Goal: Information Seeking & Learning: Learn about a topic

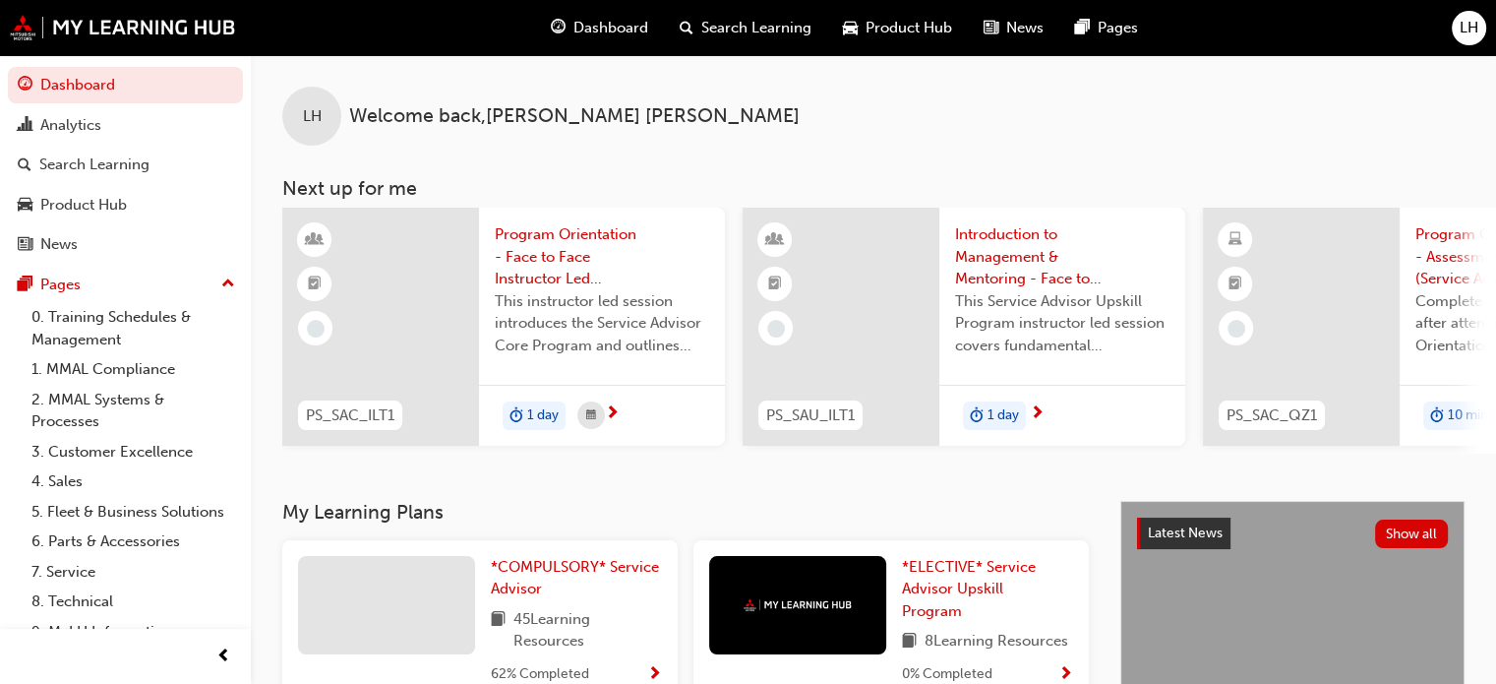
click at [1007, 229] on span "Introduction to Management & Mentoring - Face to Face Instructor Led Training (…" at bounding box center [1062, 256] width 214 height 67
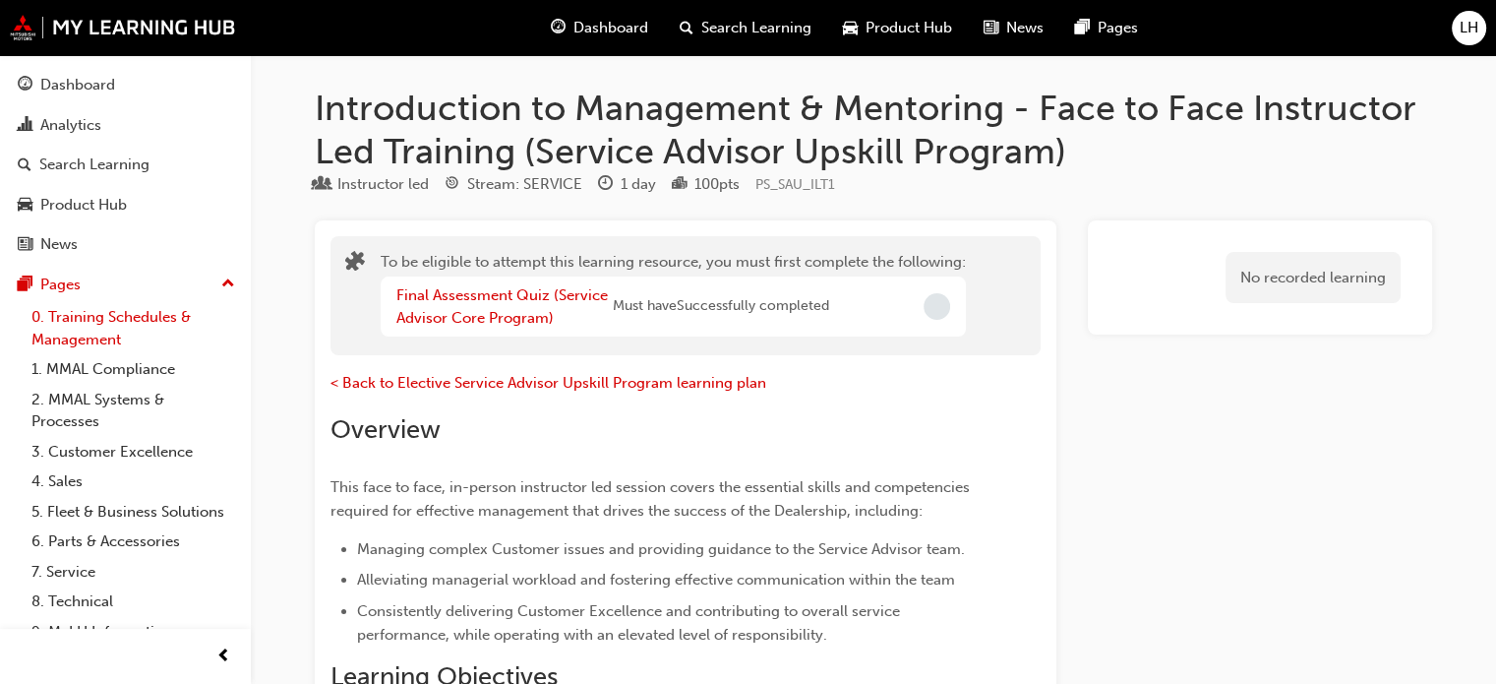
click at [81, 320] on link "0. Training Schedules & Management" at bounding box center [133, 328] width 219 height 52
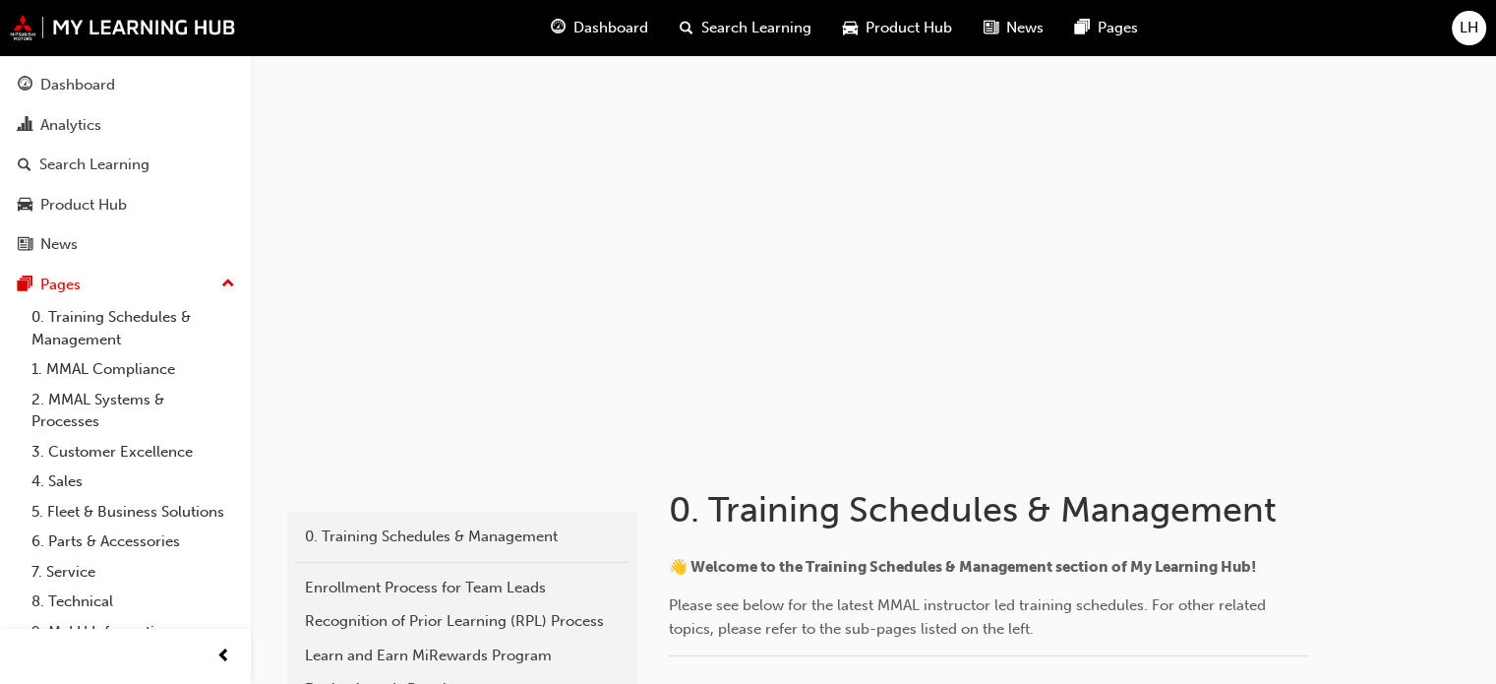
click at [594, 29] on span "Dashboard" at bounding box center [610, 28] width 75 height 23
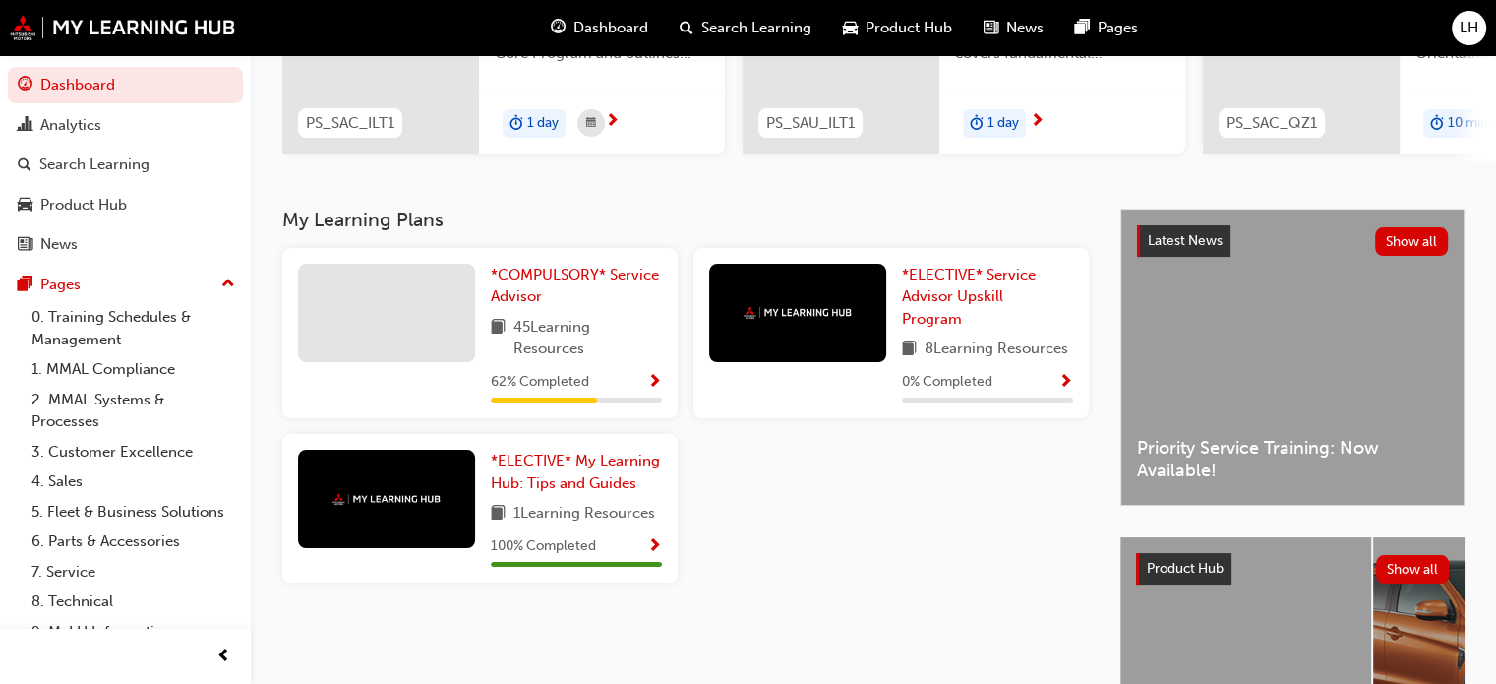
scroll to position [295, 0]
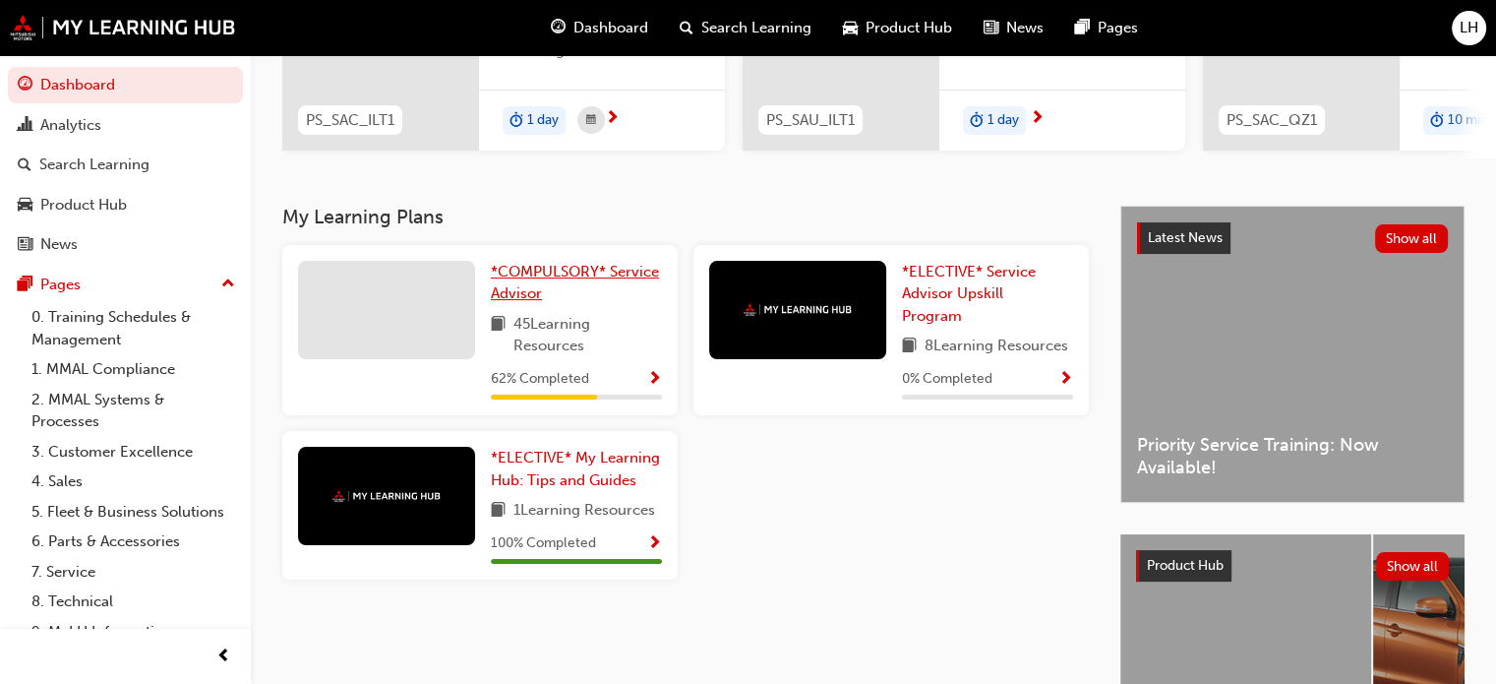
click at [530, 270] on span "*COMPULSORY* Service Advisor" at bounding box center [575, 283] width 168 height 40
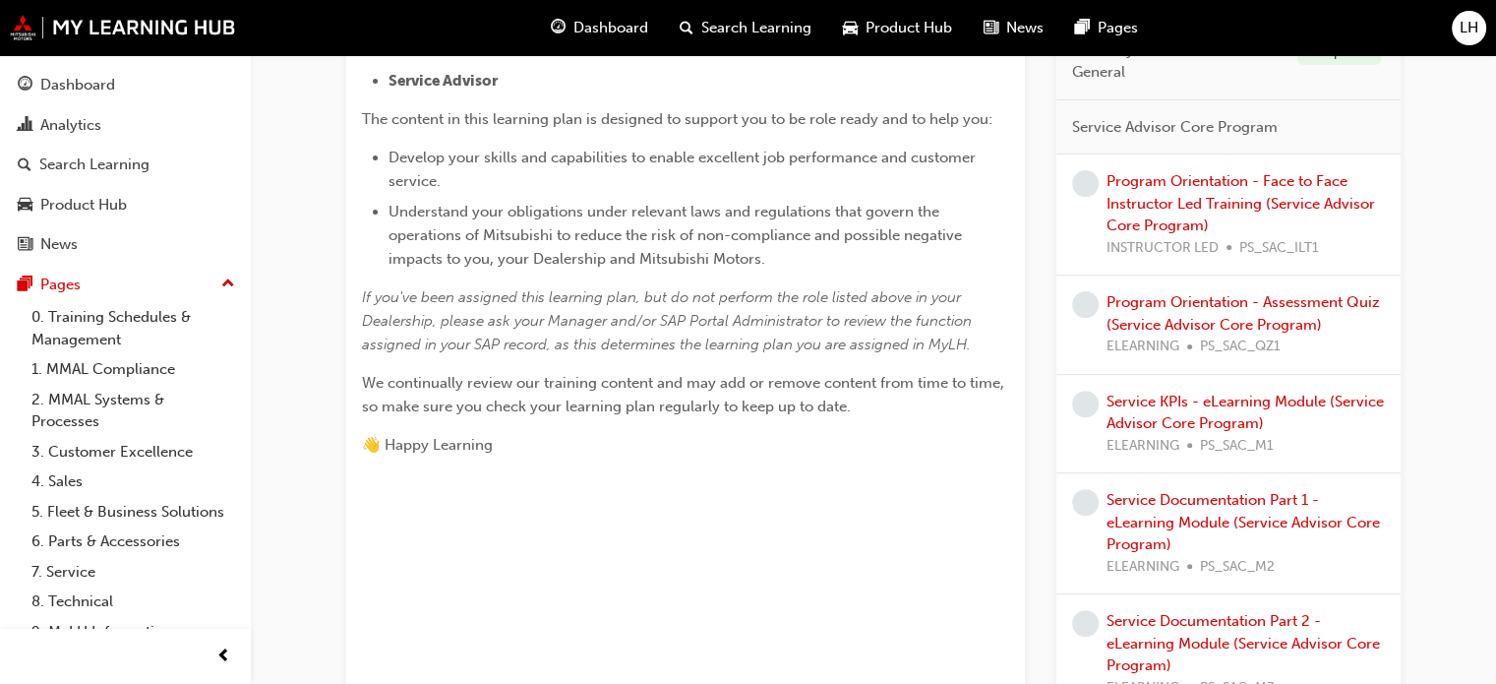
scroll to position [568, 0]
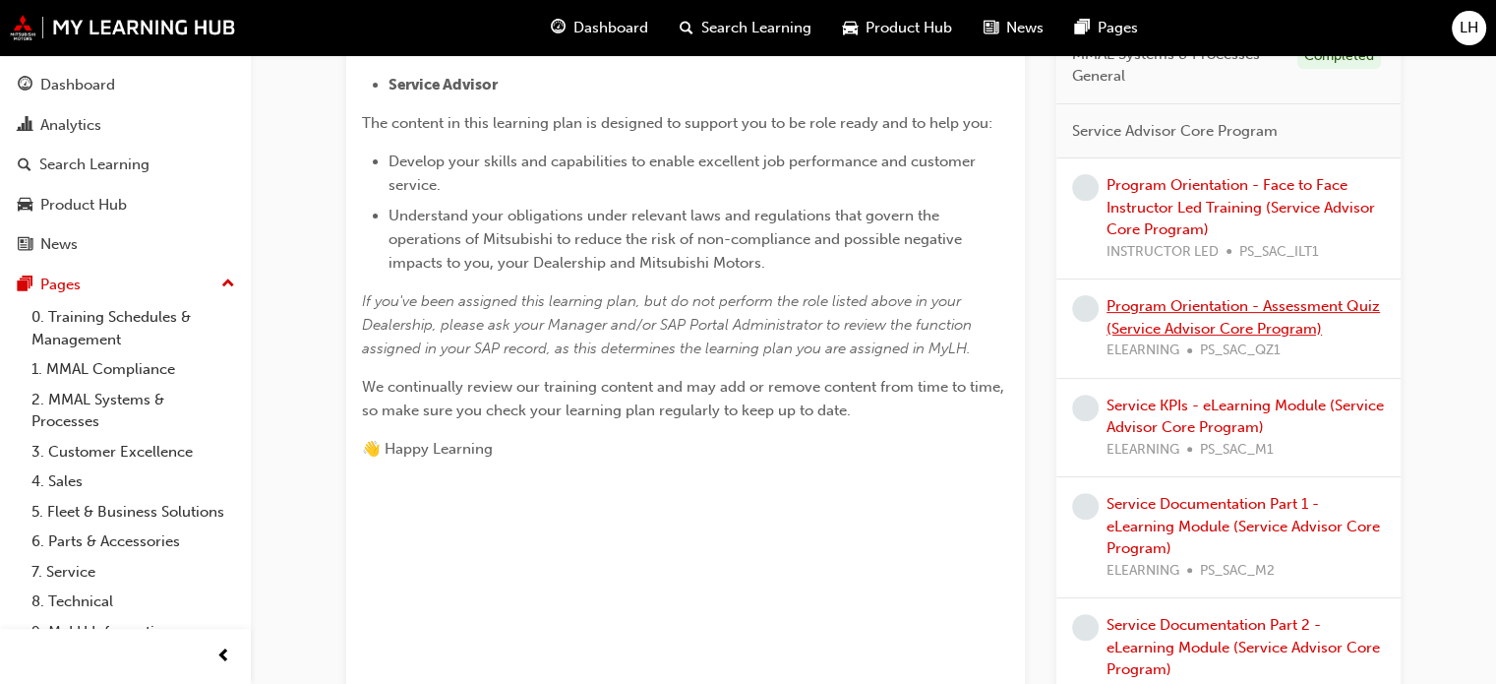
click at [1198, 306] on link "Program Orientation - Assessment Quiz (Service Advisor Core Program)" at bounding box center [1243, 317] width 273 height 40
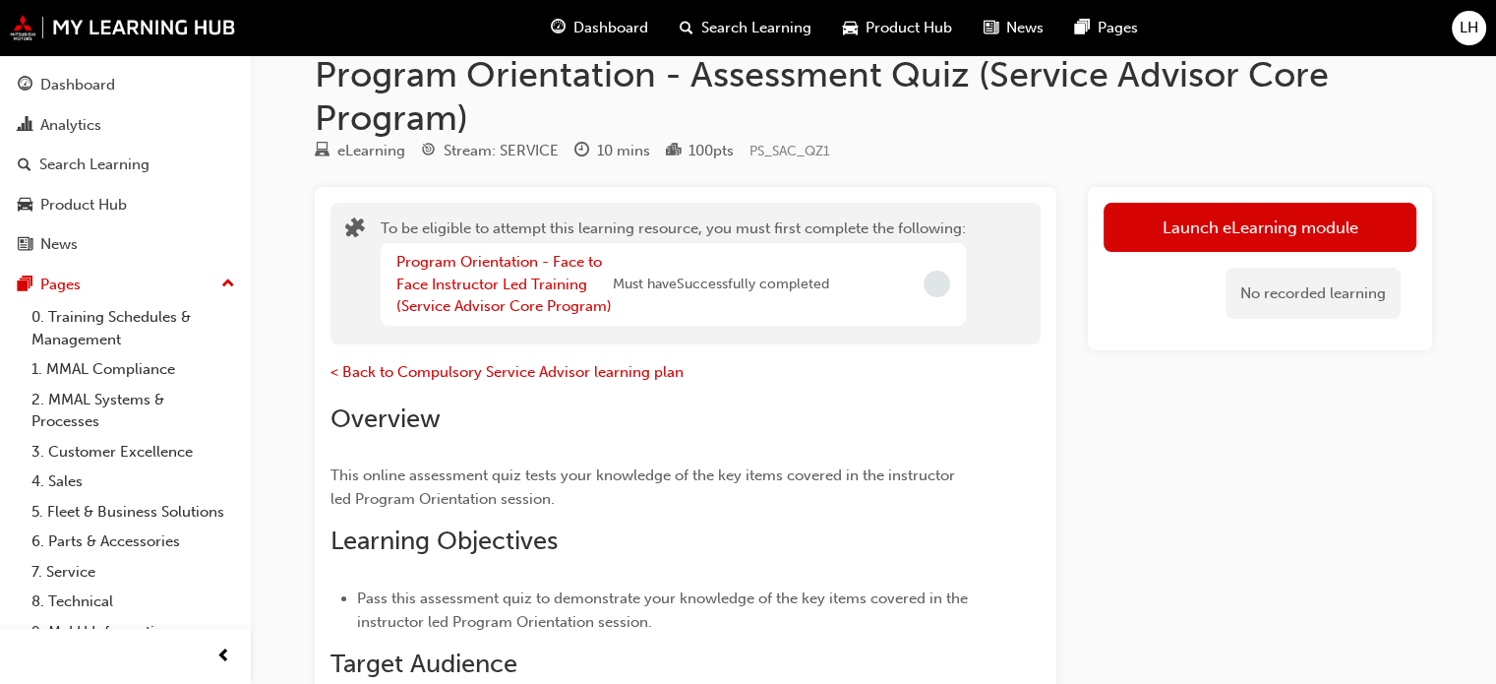
scroll to position [35, 0]
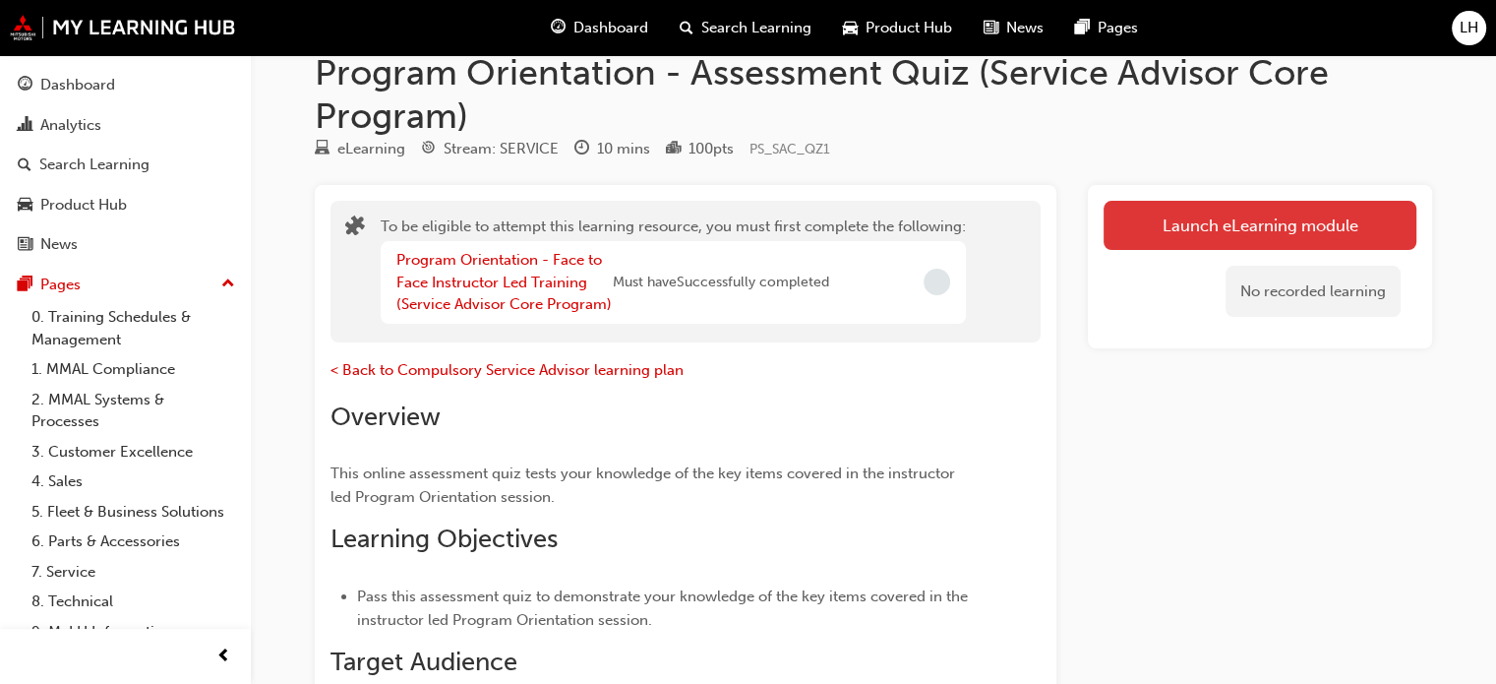
click at [1238, 230] on button "Launch eLearning module" at bounding box center [1260, 225] width 313 height 49
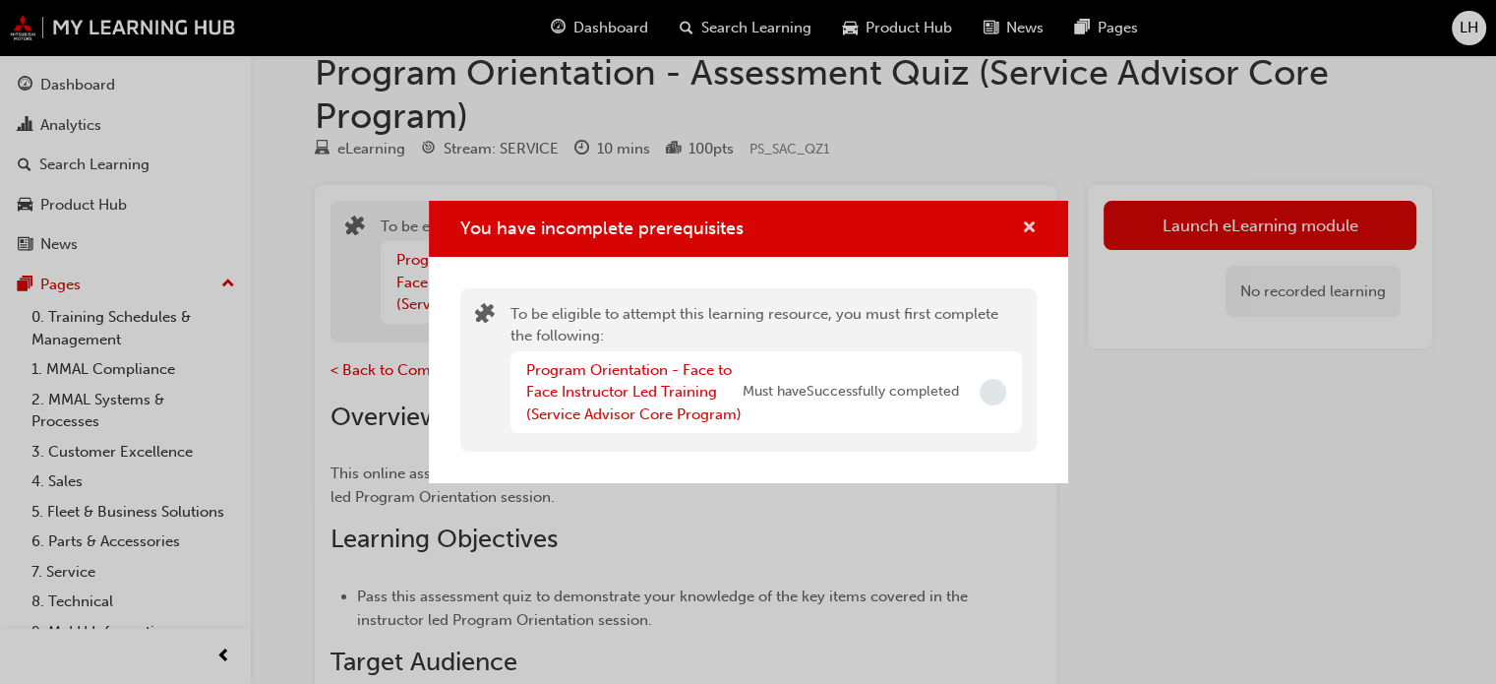
click at [1026, 226] on span "cross-icon" at bounding box center [1029, 229] width 15 height 18
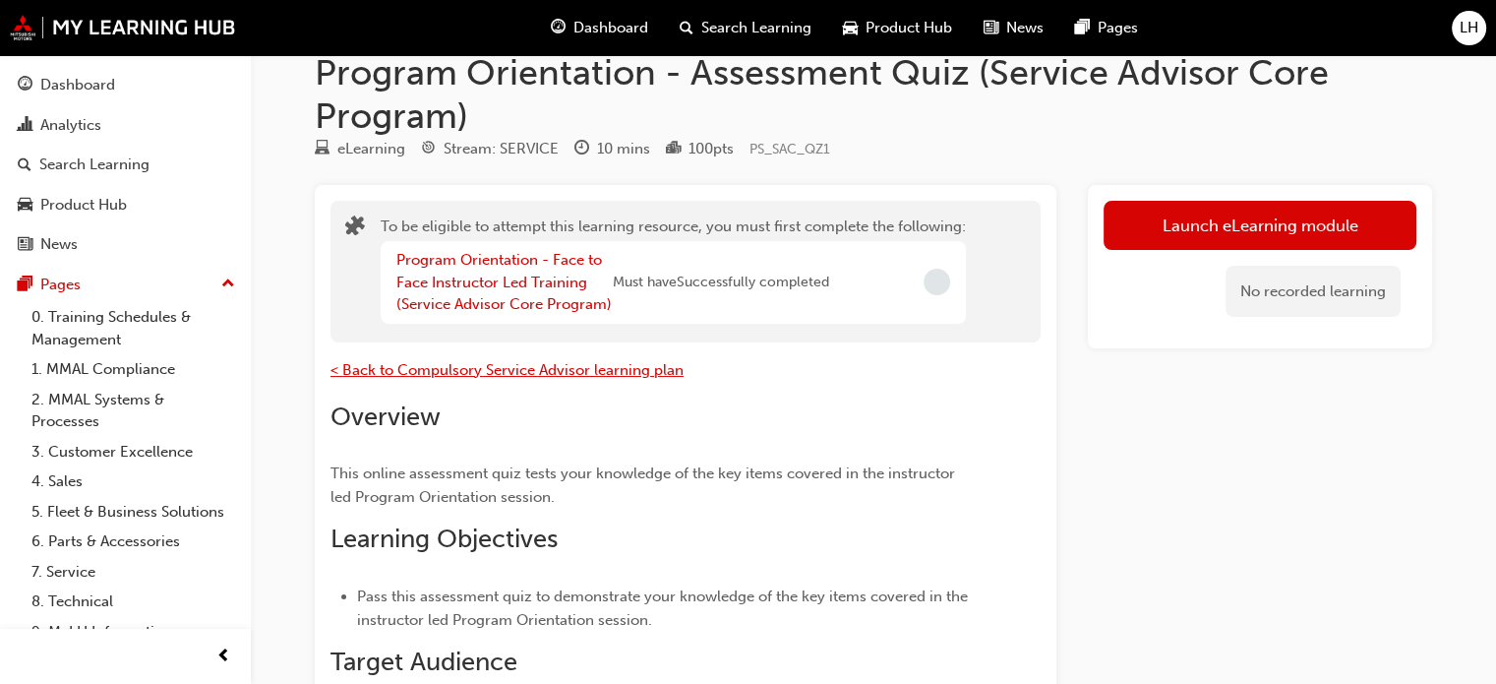
click at [446, 369] on span "< Back to Compulsory Service Advisor learning plan" at bounding box center [506, 370] width 353 height 18
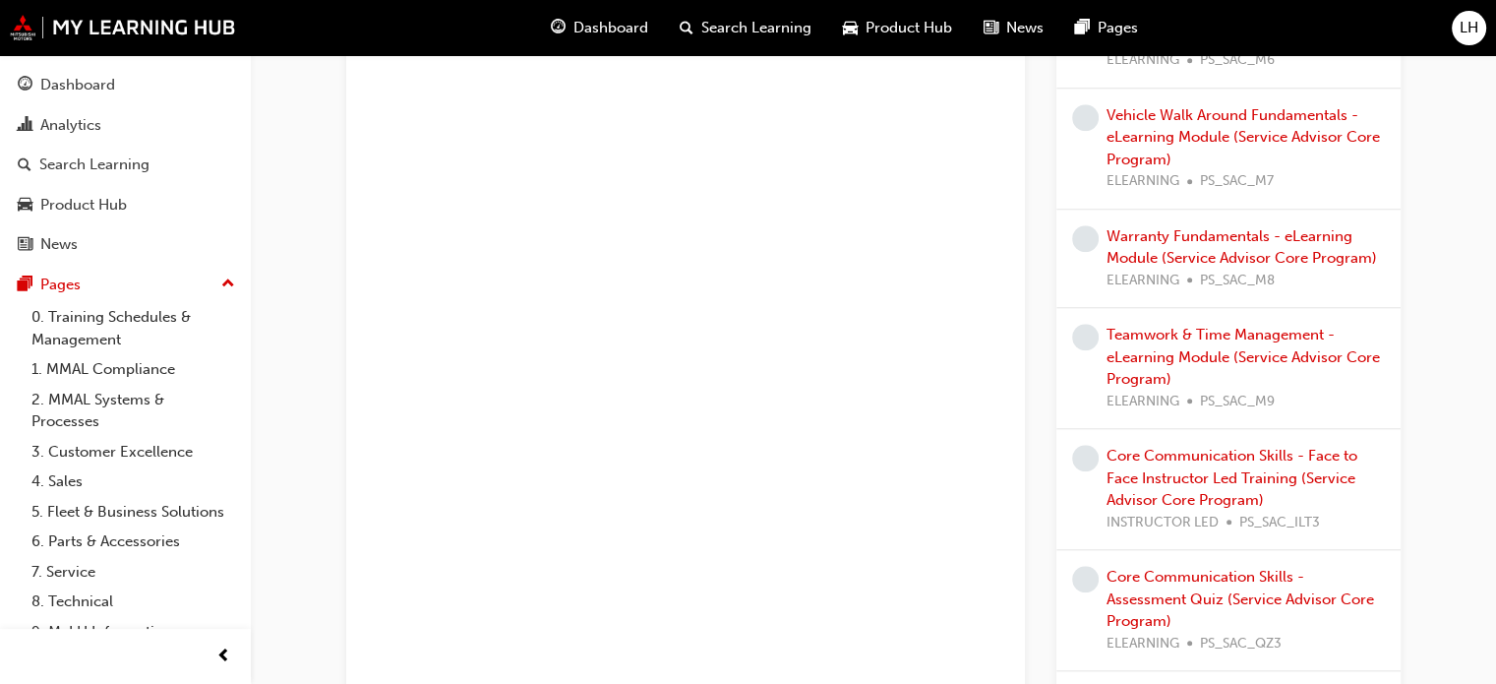
scroll to position [1760, 0]
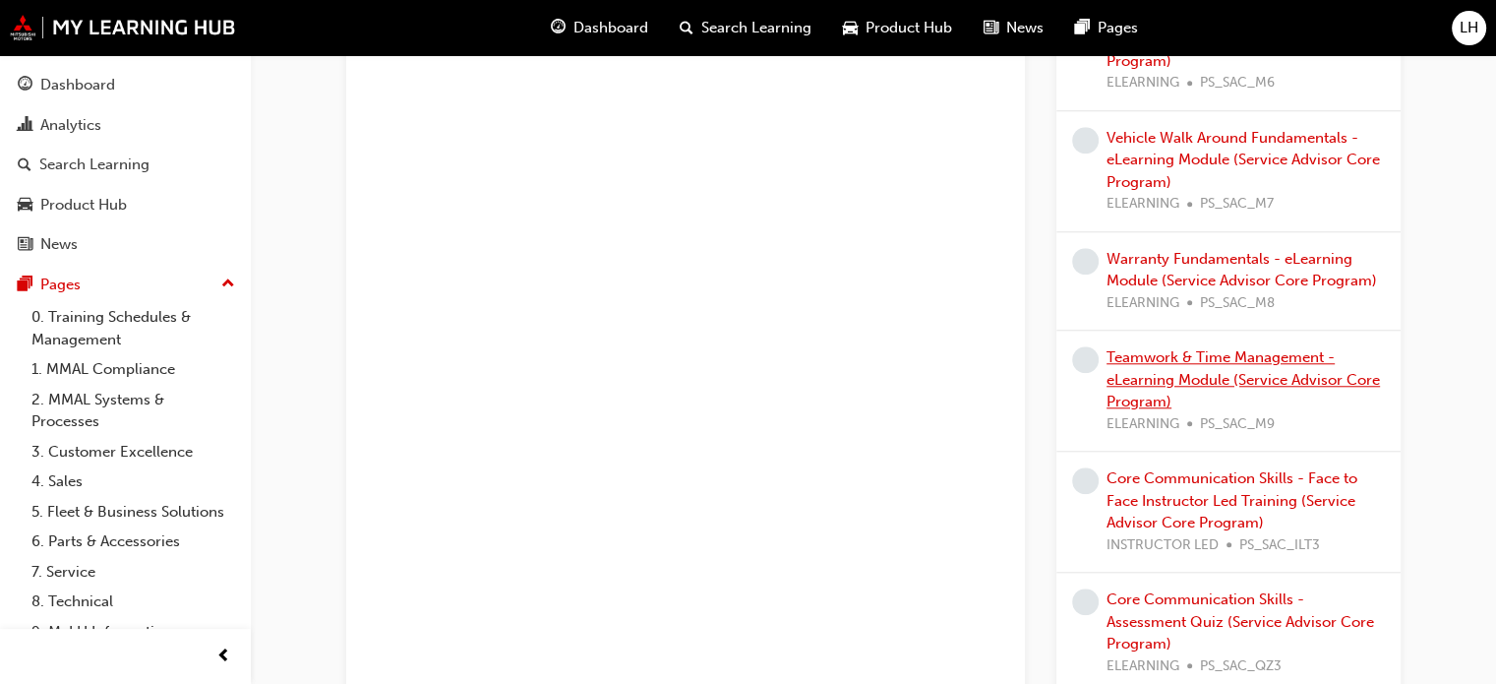
click at [1192, 375] on link "Teamwork & Time Management - eLearning Module (Service Advisor Core Program)" at bounding box center [1243, 379] width 273 height 62
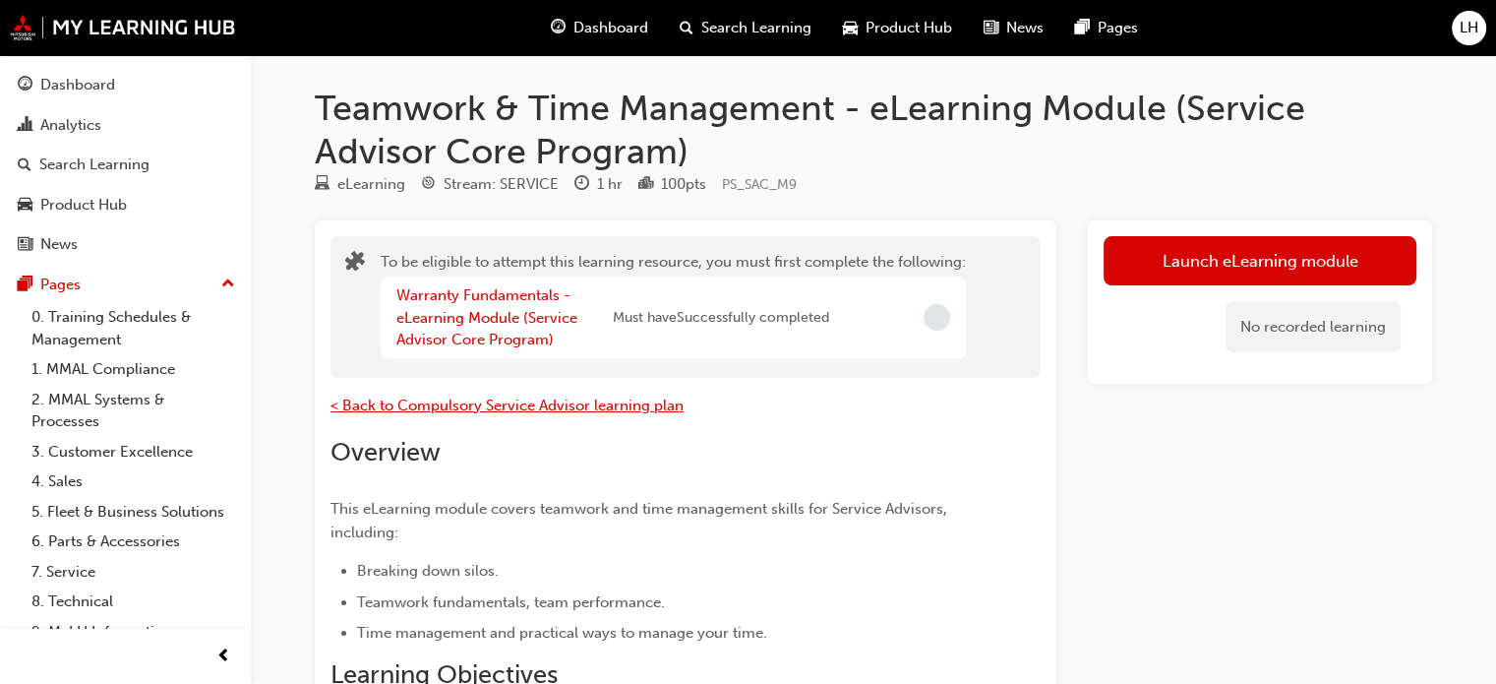
click at [397, 404] on span "< Back to Compulsory Service Advisor learning plan" at bounding box center [506, 405] width 353 height 18
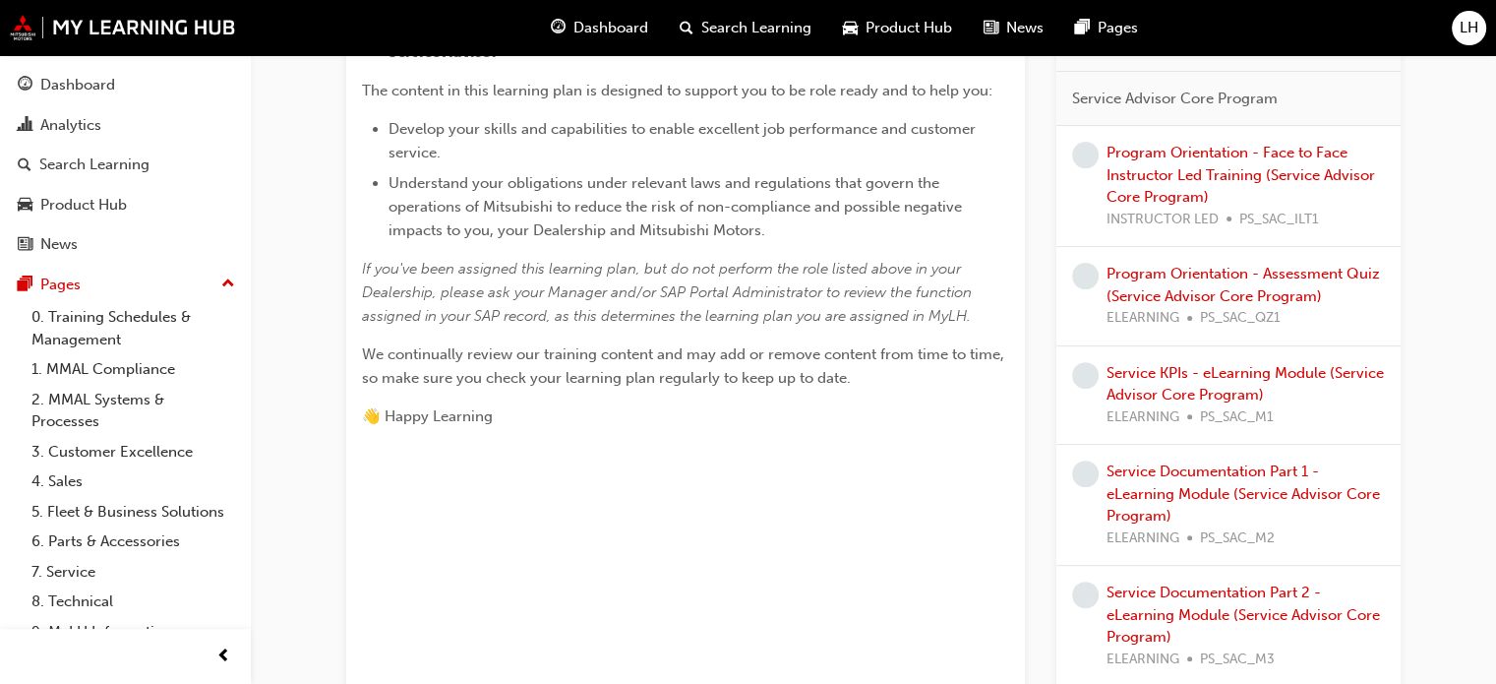
scroll to position [605, 0]
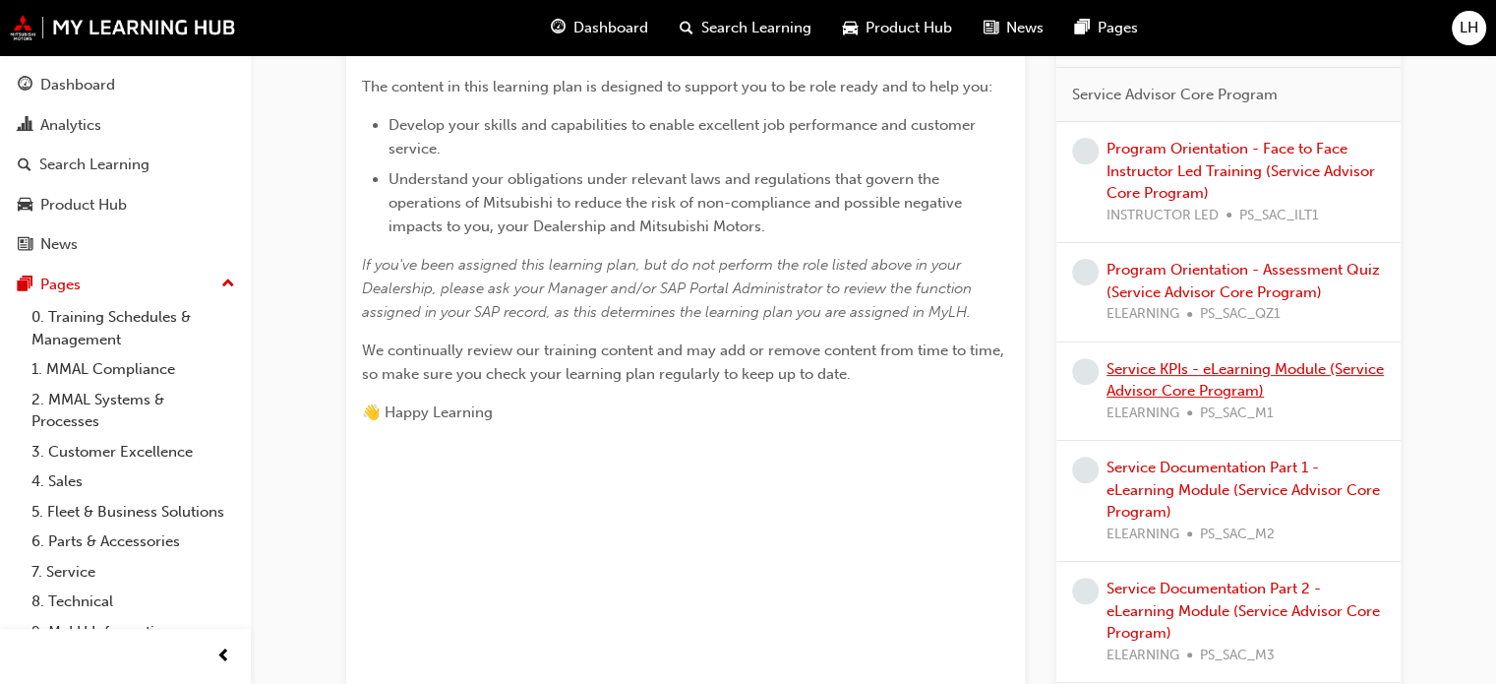
click at [1313, 365] on link "Service KPIs - eLearning Module (Service Advisor Core Program)" at bounding box center [1245, 380] width 277 height 40
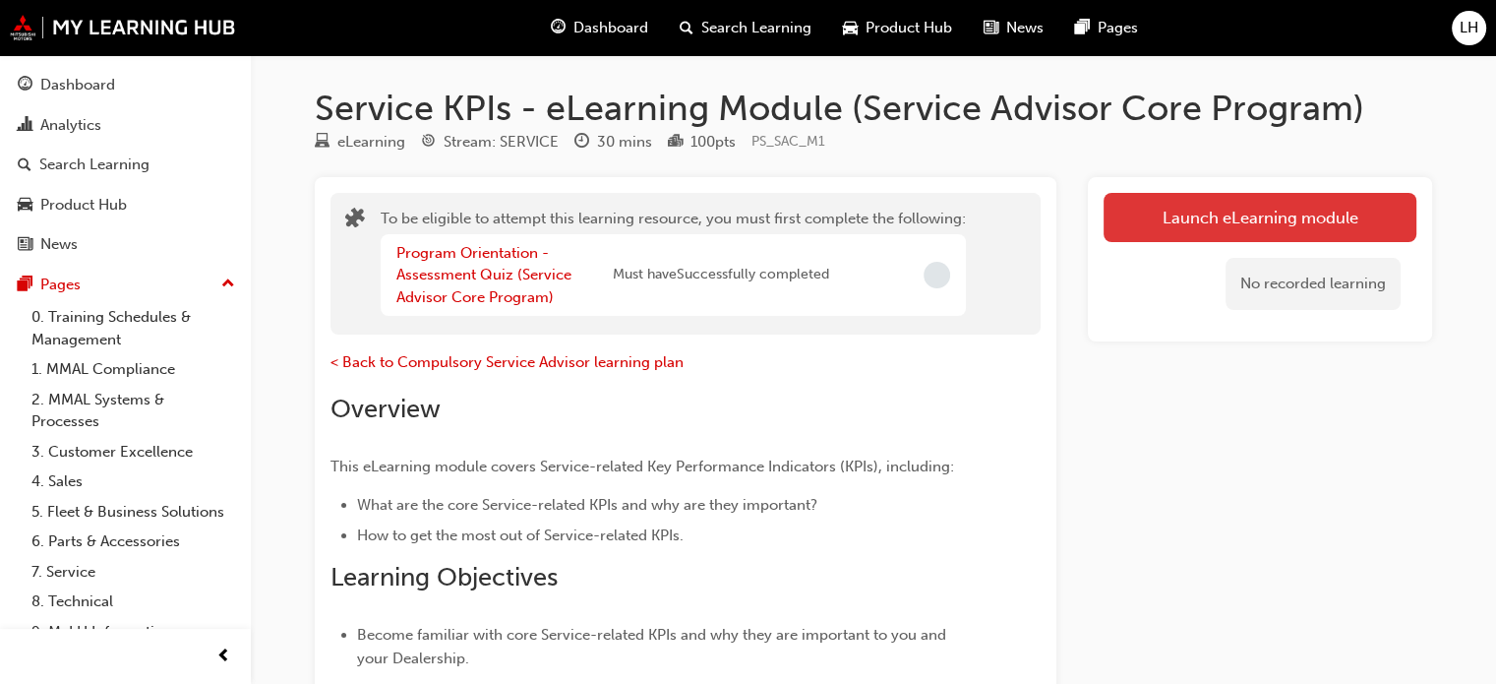
click at [1158, 215] on button "Launch eLearning module" at bounding box center [1260, 217] width 313 height 49
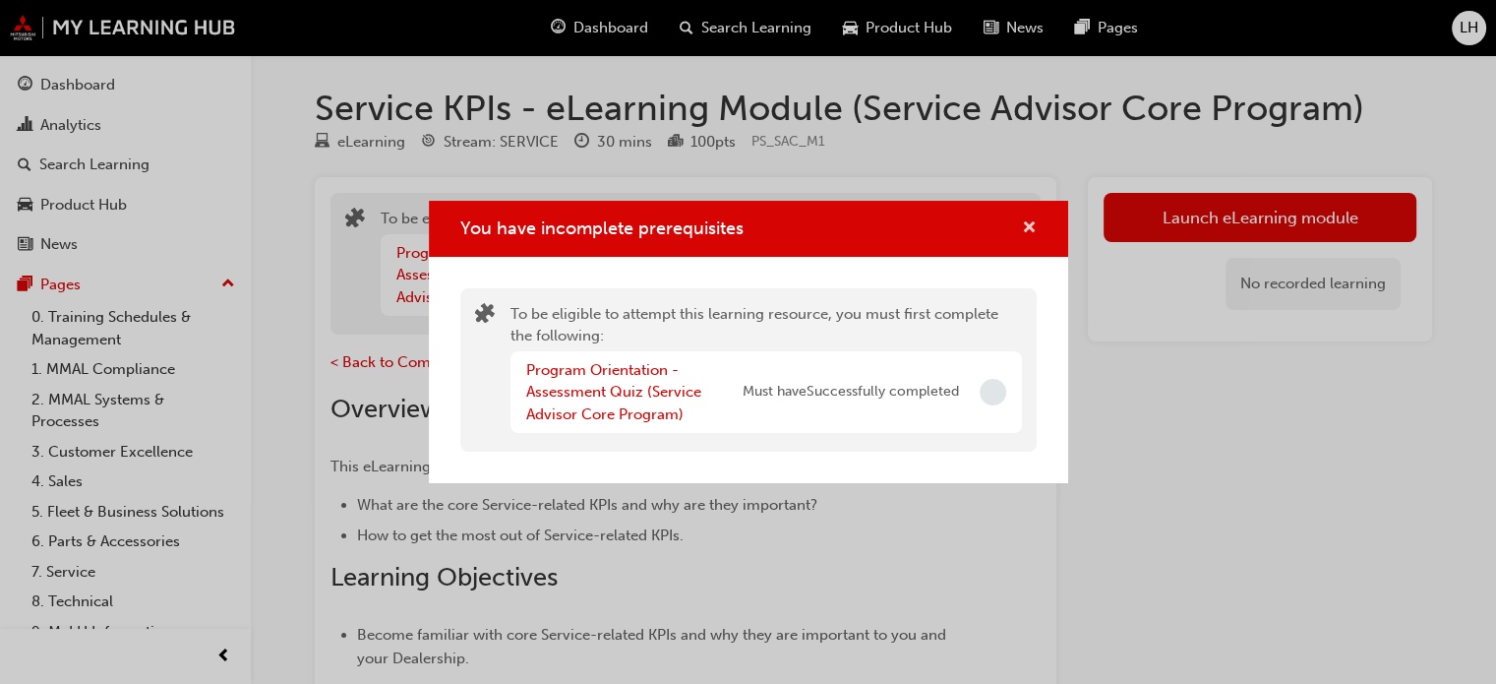
click at [1025, 223] on span "cross-icon" at bounding box center [1029, 229] width 15 height 18
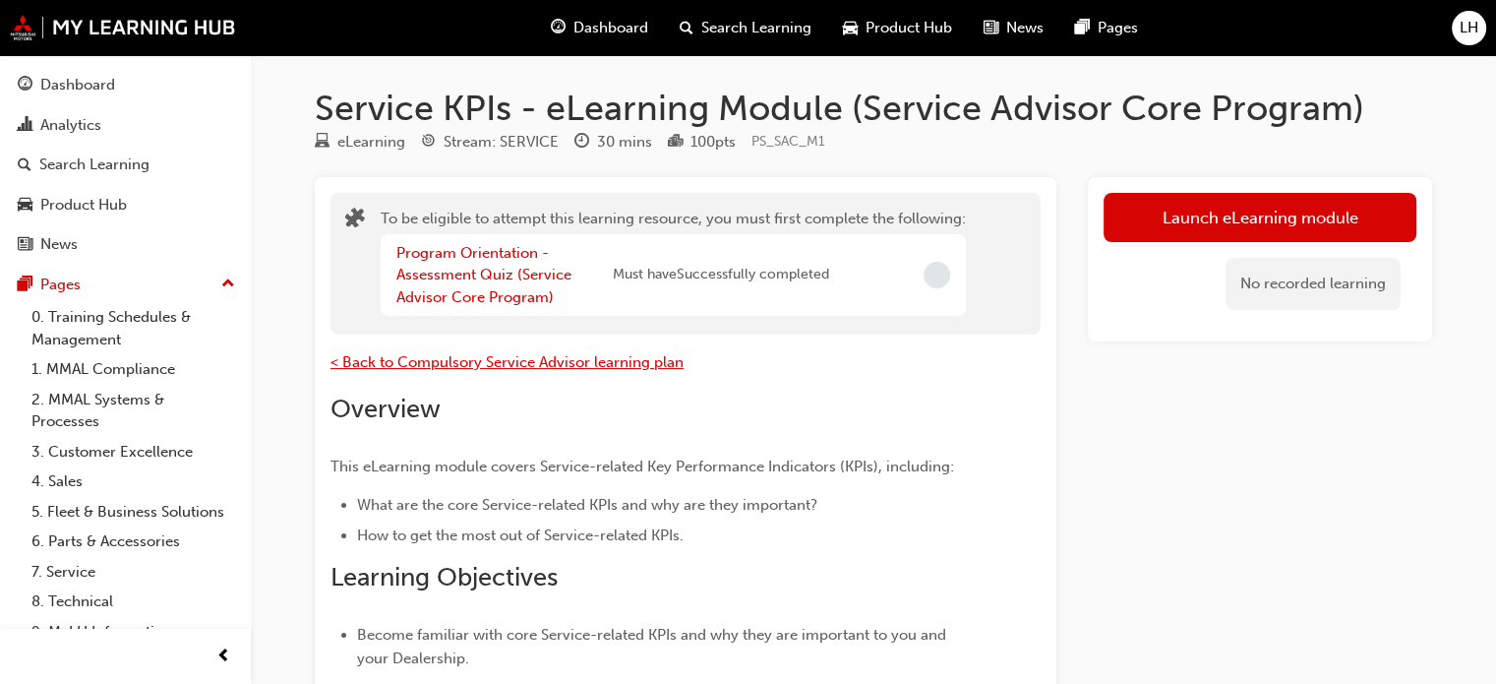
click at [584, 363] on span "< Back to Compulsory Service Advisor learning plan" at bounding box center [506, 362] width 353 height 18
